Goal: Information Seeking & Learning: Learn about a topic

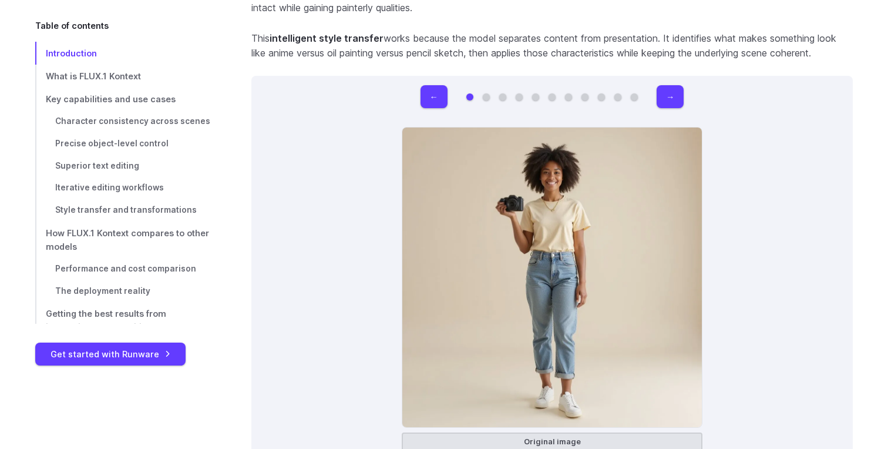
scroll to position [7735, 0]
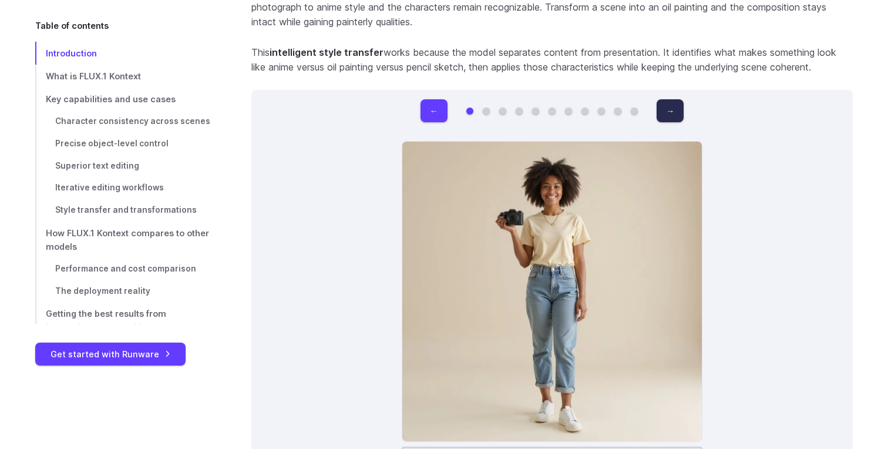
click at [671, 99] on button "→" at bounding box center [670, 110] width 27 height 23
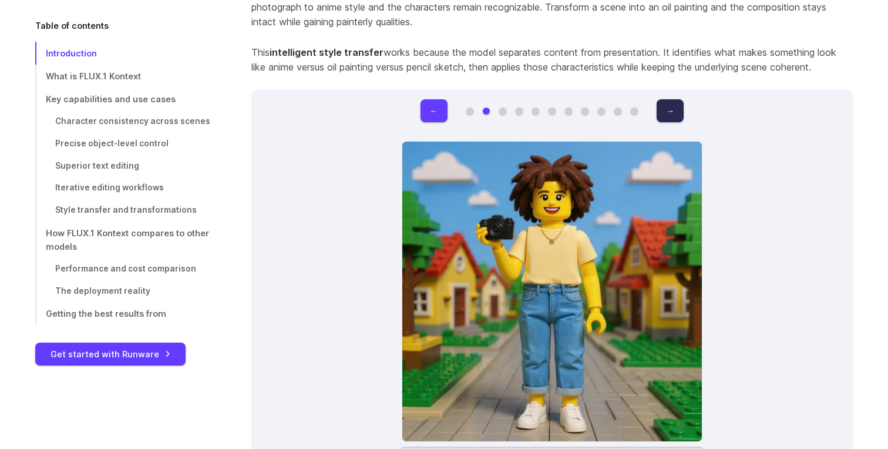
click at [670, 99] on button "→" at bounding box center [670, 110] width 27 height 23
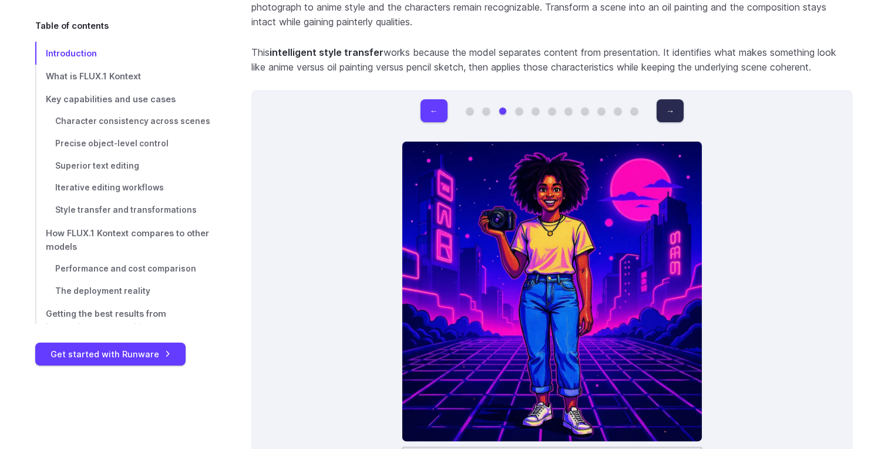
click at [670, 99] on button "→" at bounding box center [670, 110] width 27 height 23
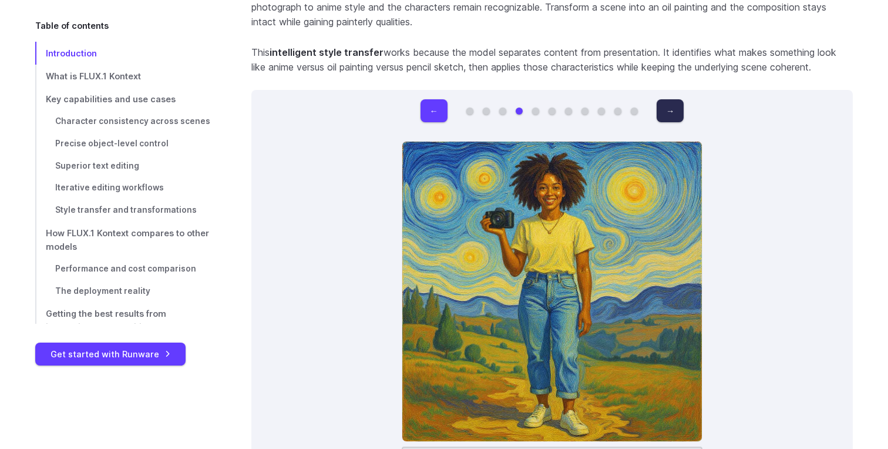
click at [670, 99] on button "→" at bounding box center [670, 110] width 27 height 23
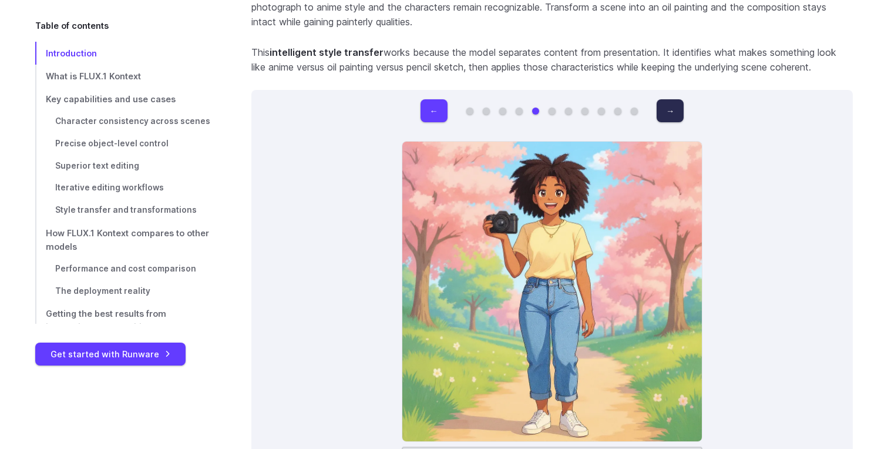
click at [670, 99] on button "→" at bounding box center [670, 110] width 27 height 23
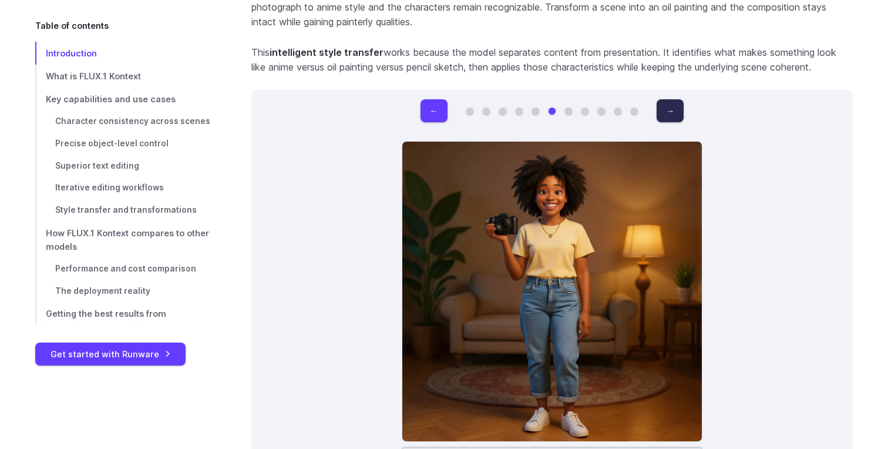
click at [670, 99] on button "→" at bounding box center [670, 110] width 27 height 23
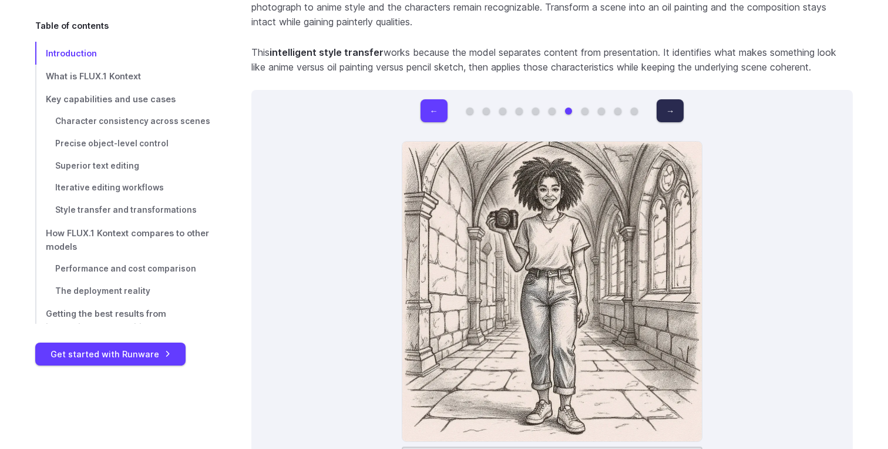
click at [670, 99] on button "→" at bounding box center [670, 110] width 27 height 23
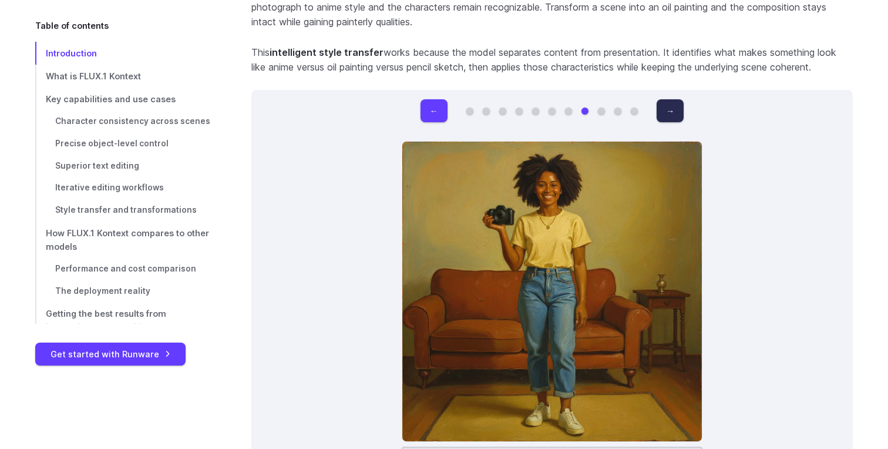
click at [670, 99] on button "→" at bounding box center [670, 110] width 27 height 23
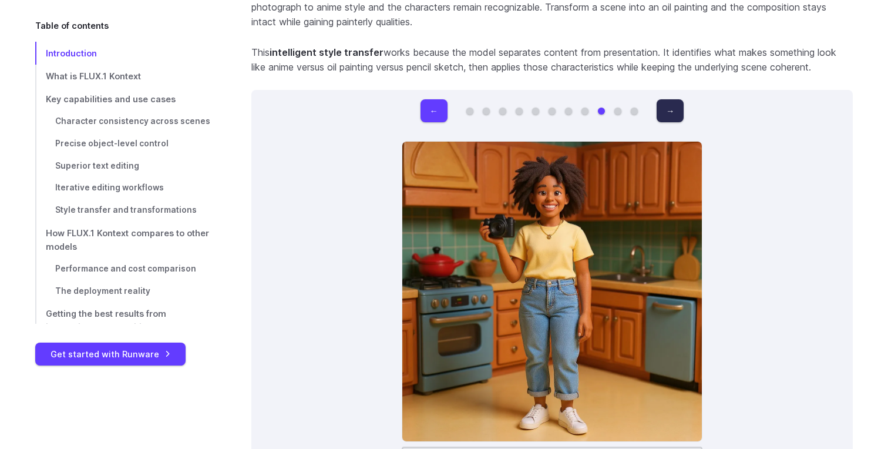
click at [670, 99] on button "→" at bounding box center [670, 110] width 27 height 23
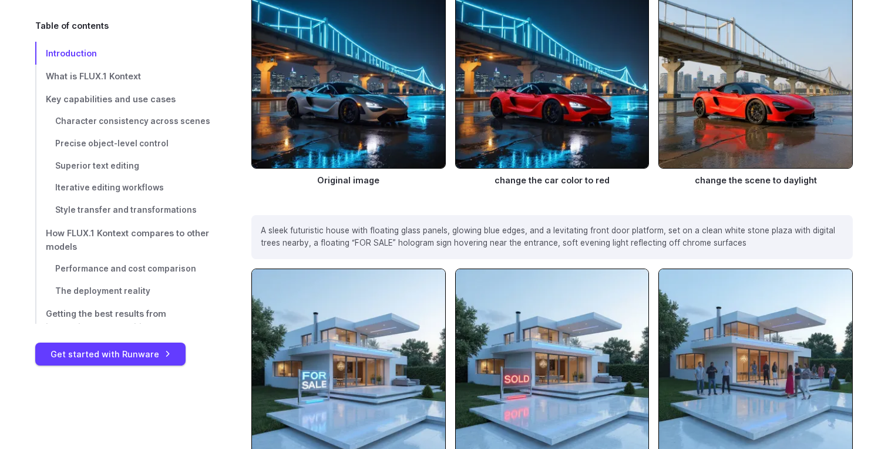
scroll to position [0, 0]
